Goal: Navigation & Orientation: Find specific page/section

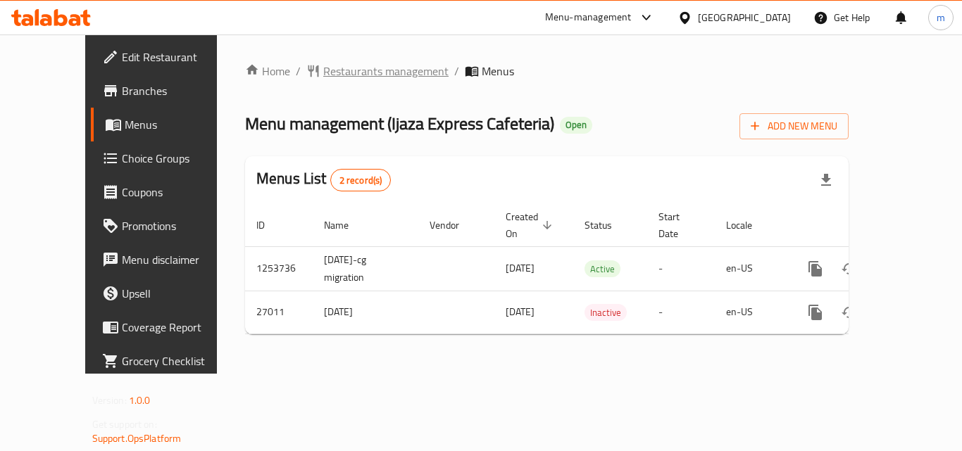
click at [342, 69] on span "Restaurants management" at bounding box center [385, 71] width 125 height 17
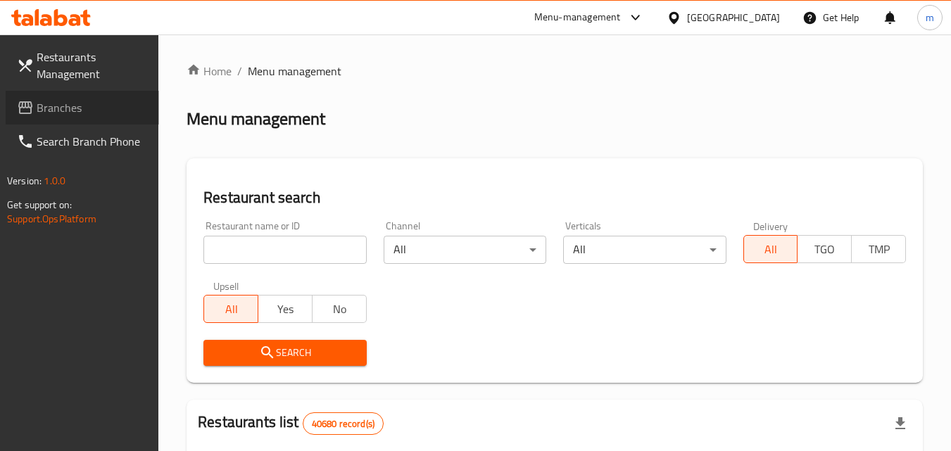
click at [47, 101] on span "Branches" at bounding box center [92, 107] width 111 height 17
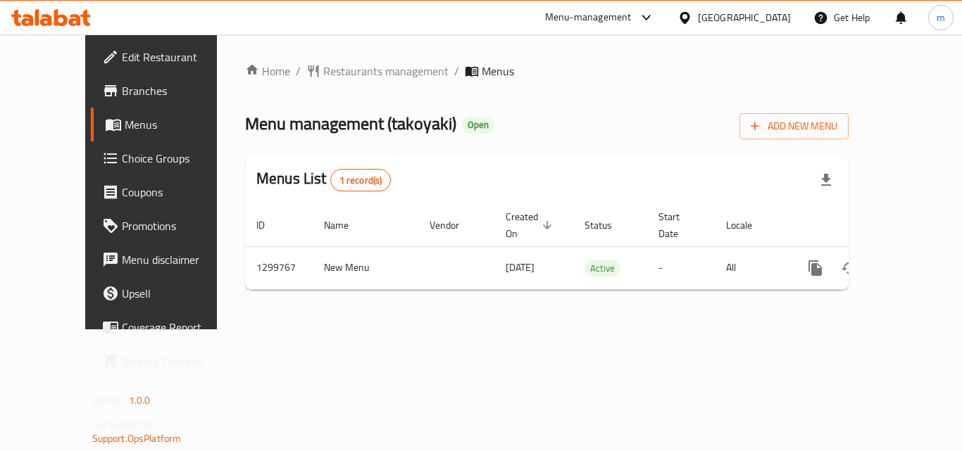
click at [722, 15] on div "[GEOGRAPHIC_DATA]" at bounding box center [744, 17] width 93 height 15
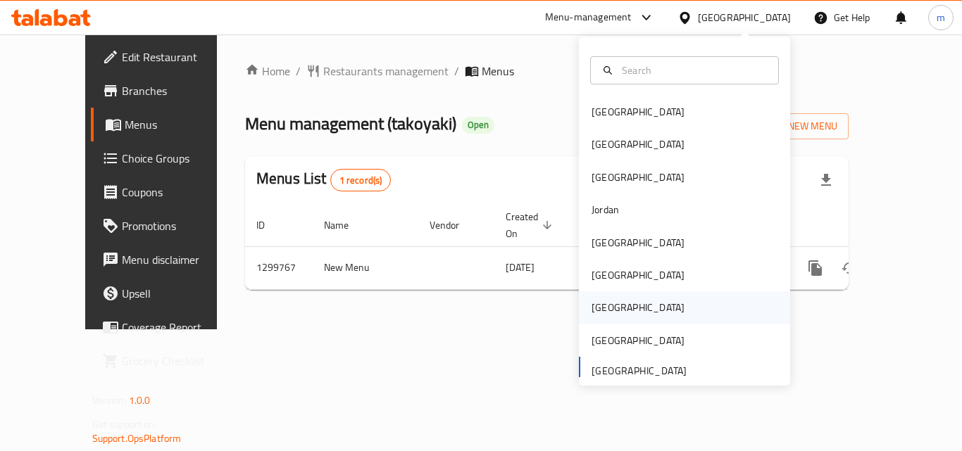
click at [600, 308] on div "[GEOGRAPHIC_DATA]" at bounding box center [638, 307] width 93 height 15
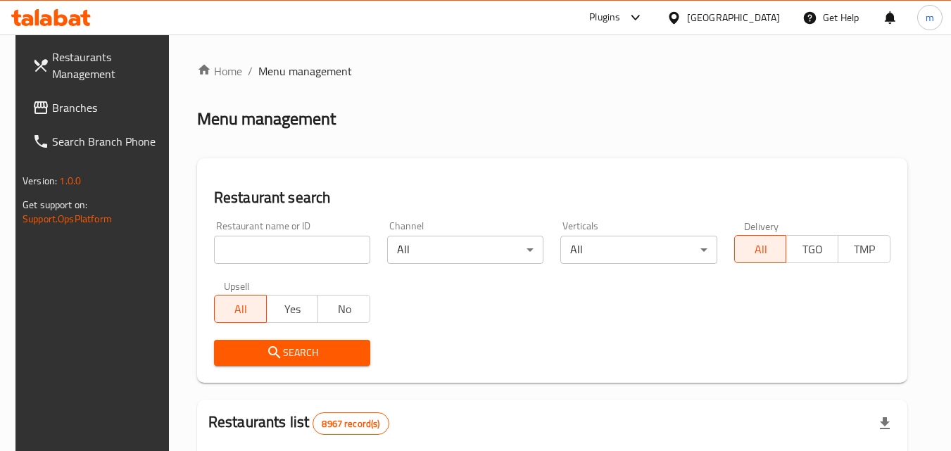
click at [105, 120] on link "Branches" at bounding box center [98, 108] width 154 height 34
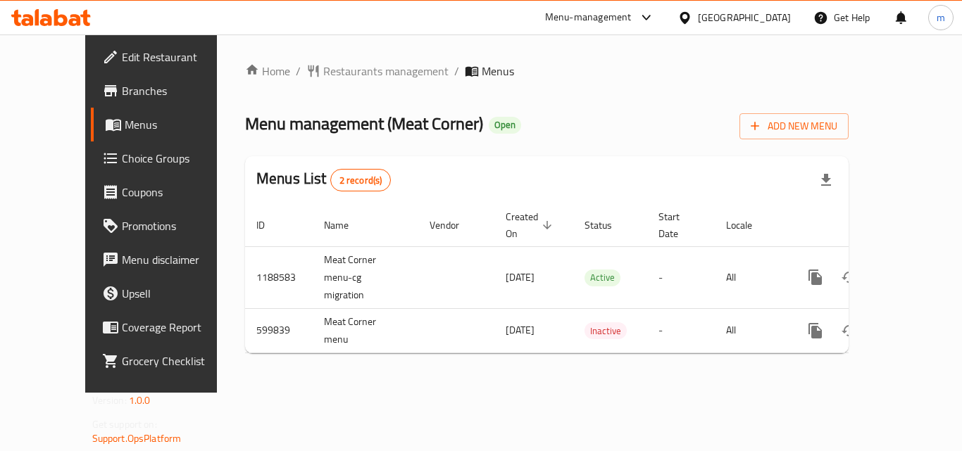
click at [692, 15] on icon at bounding box center [684, 18] width 15 height 15
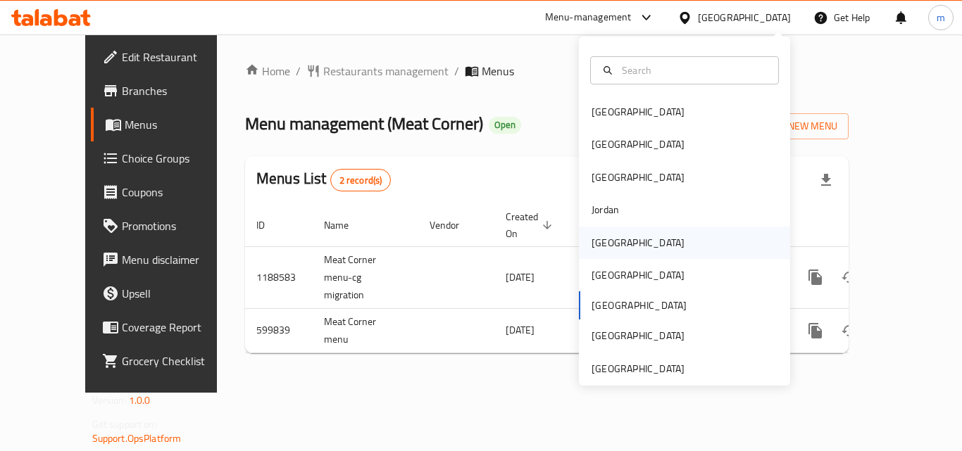
click at [606, 234] on div "Kuwait" at bounding box center [637, 243] width 115 height 32
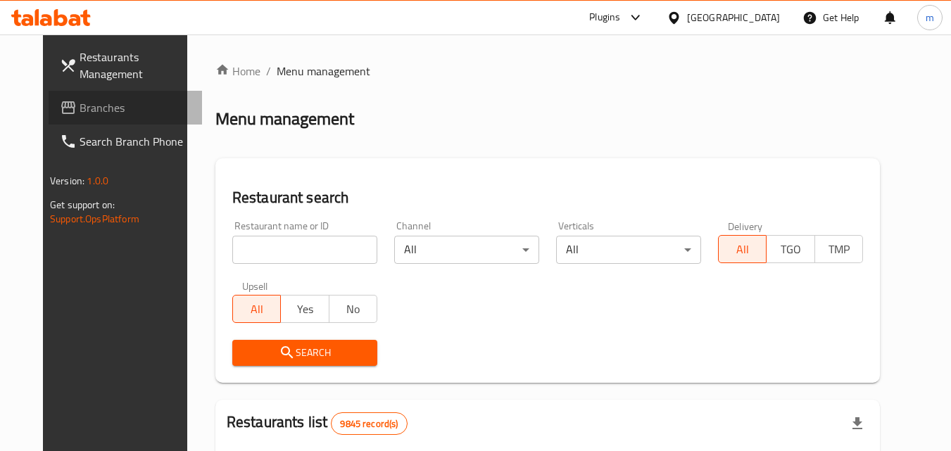
click at [80, 104] on span "Branches" at bounding box center [135, 107] width 111 height 17
